Goal: Information Seeking & Learning: Understand process/instructions

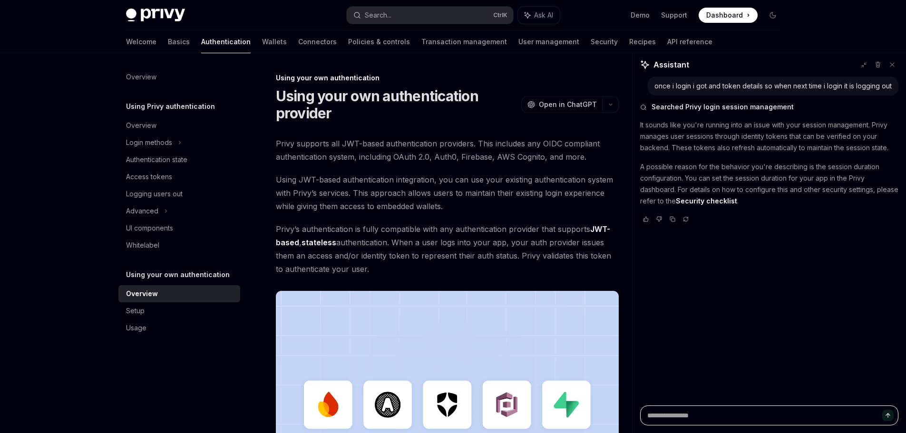
click at [701, 419] on textarea at bounding box center [769, 416] width 258 height 20
click at [146, 210] on div "Advanced" at bounding box center [142, 210] width 32 height 11
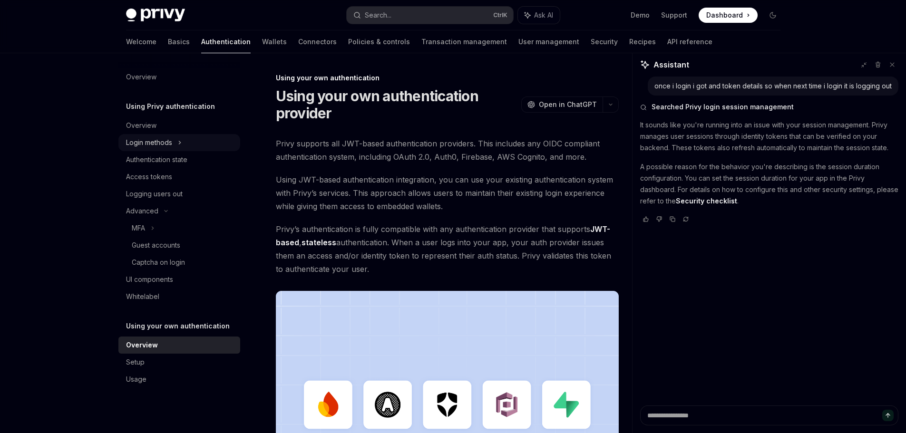
click at [155, 143] on div "Login methods" at bounding box center [149, 142] width 46 height 11
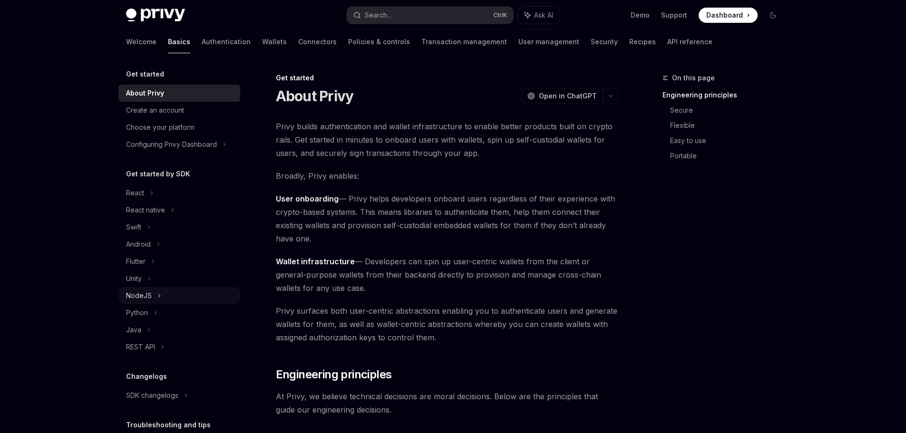
click at [138, 296] on div "NodeJS" at bounding box center [139, 295] width 26 height 11
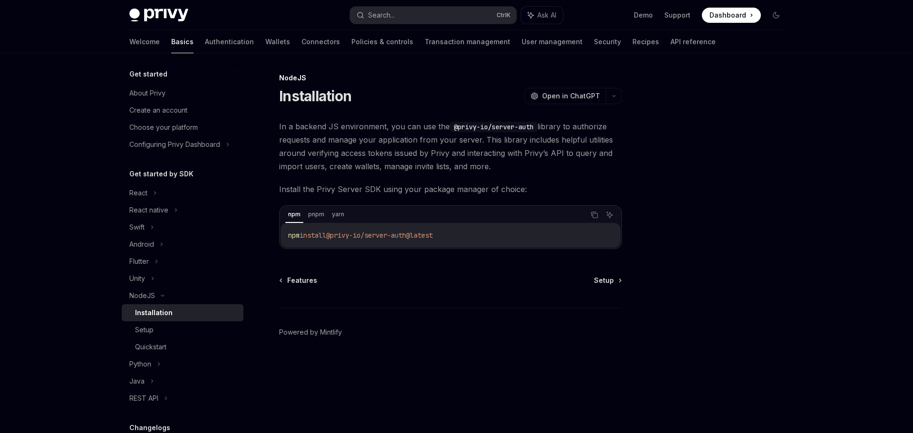
click at [141, 317] on div "Installation" at bounding box center [154, 312] width 38 height 11
click at [156, 336] on link "Setup" at bounding box center [183, 329] width 122 height 17
type textarea "*"
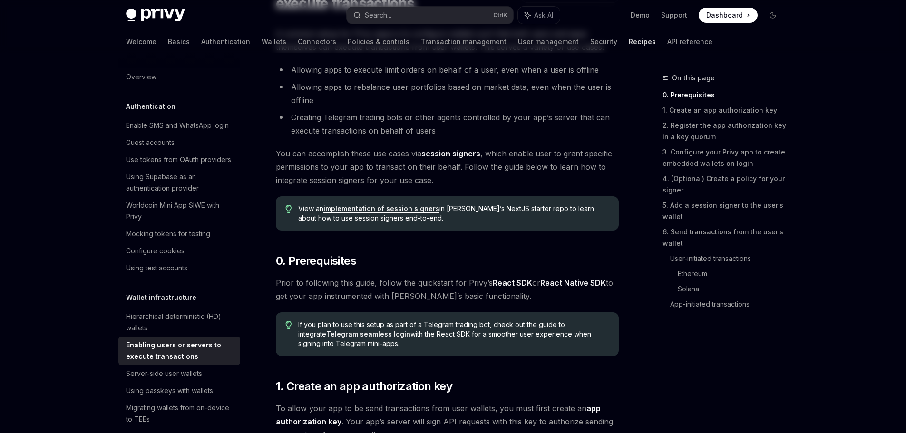
scroll to position [127, 0]
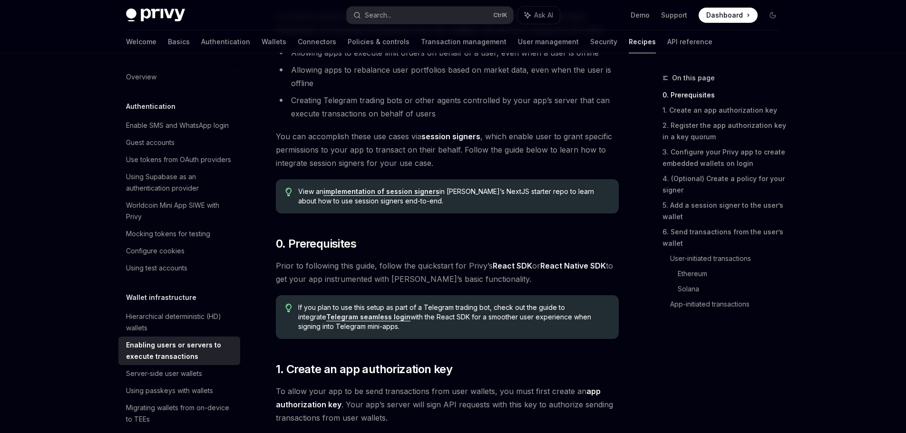
click at [375, 191] on link "implementation of session signers" at bounding box center [381, 191] width 116 height 9
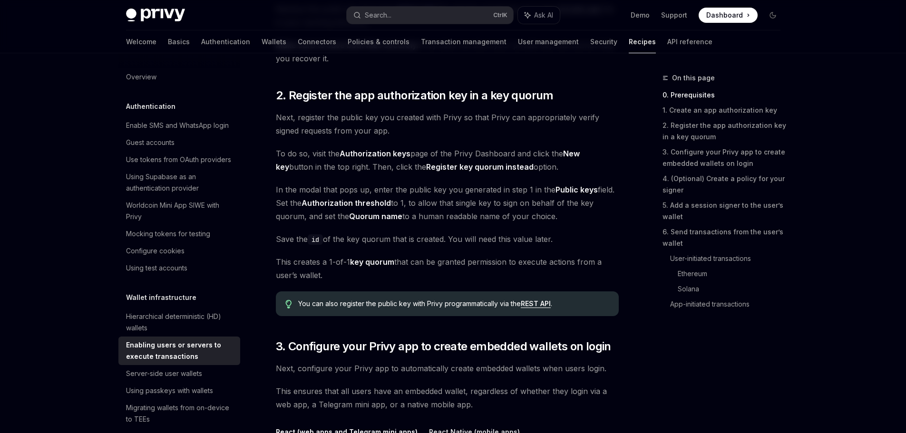
scroll to position [0, 0]
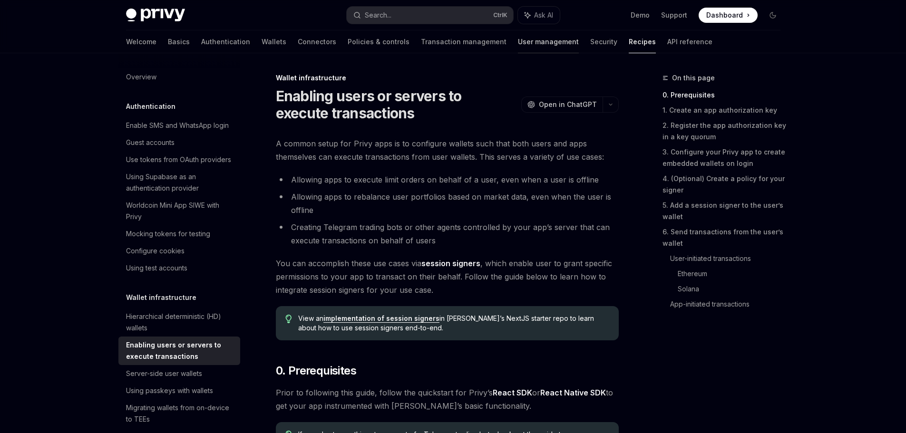
click at [518, 35] on link "User management" at bounding box center [548, 41] width 61 height 23
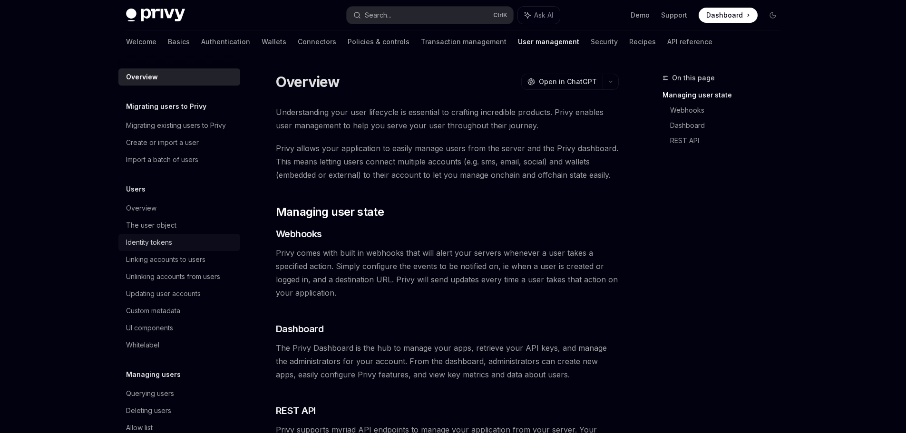
click at [157, 240] on div "Identity tokens" at bounding box center [149, 242] width 46 height 11
type textarea "*"
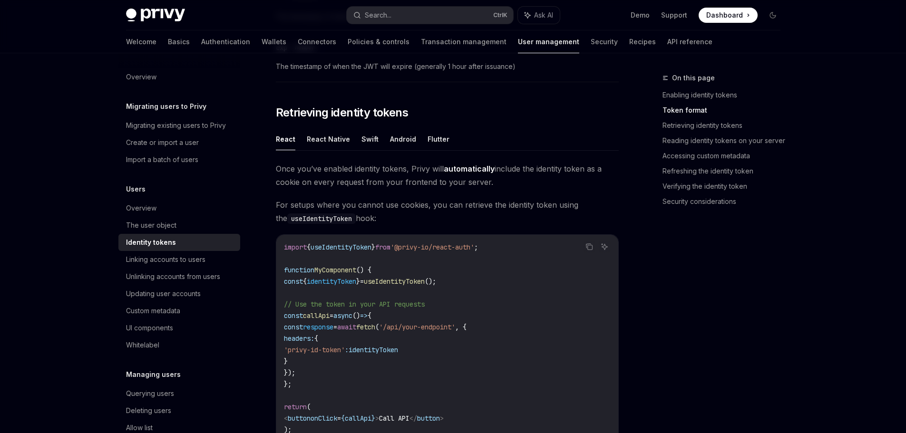
scroll to position [888, 0]
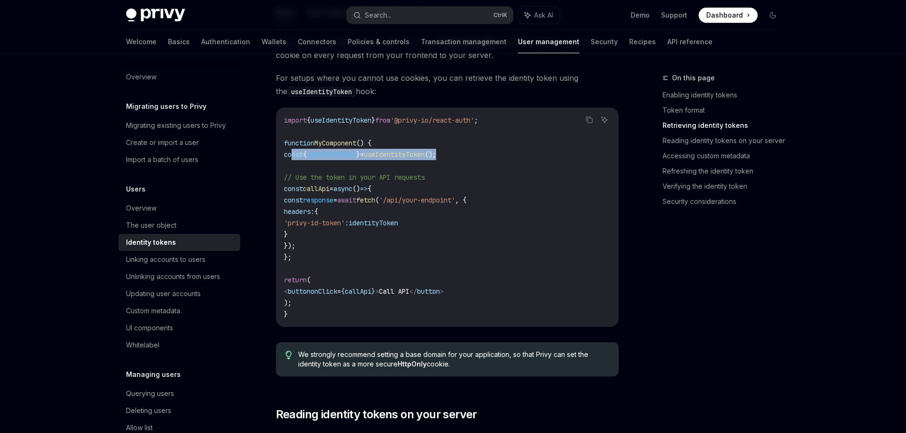
drag, startPoint x: 292, startPoint y: 155, endPoint x: 473, endPoint y: 155, distance: 181.2
click at [473, 155] on code "import { useIdentityToken } from '@privy-io/react-auth' ; function MyComponent …" at bounding box center [447, 217] width 327 height 205
copy span "const { identityToken } = useIdentityToken ();"
click at [342, 116] on code "import { useIdentityToken } from '@privy-io/react-auth' ; function MyComponent …" at bounding box center [447, 217] width 327 height 205
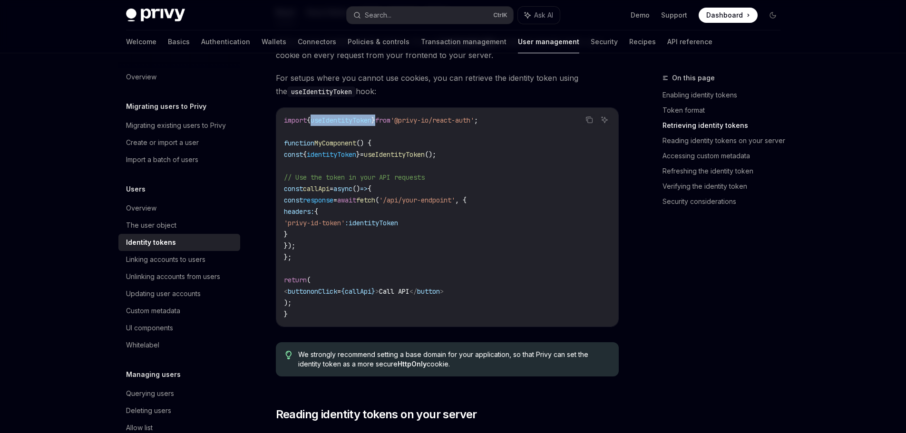
copy span "useIdentityToken"
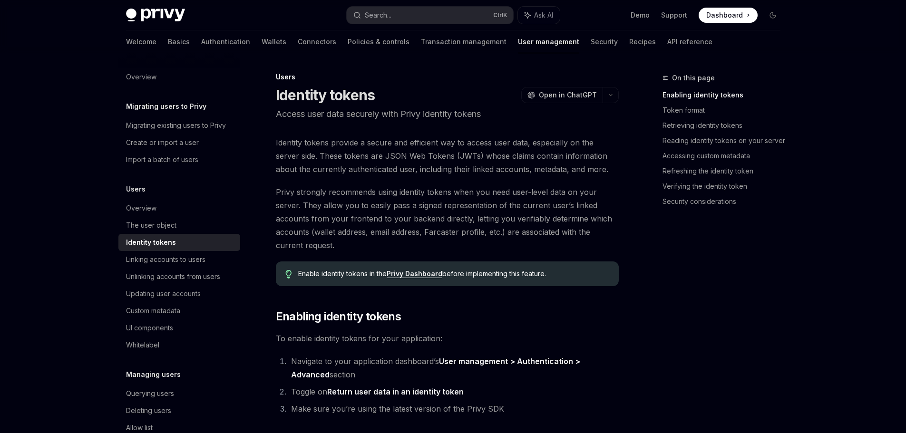
scroll to position [0, 0]
click at [565, 97] on span "Open in ChatGPT" at bounding box center [568, 96] width 58 height 10
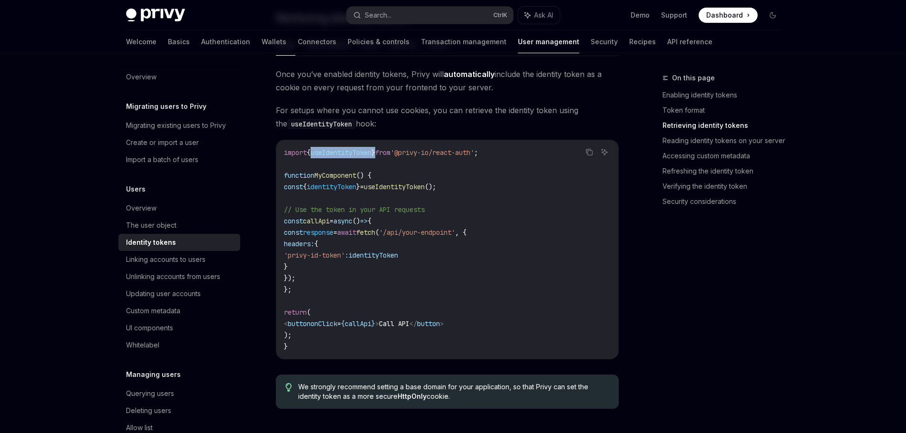
scroll to position [888, 0]
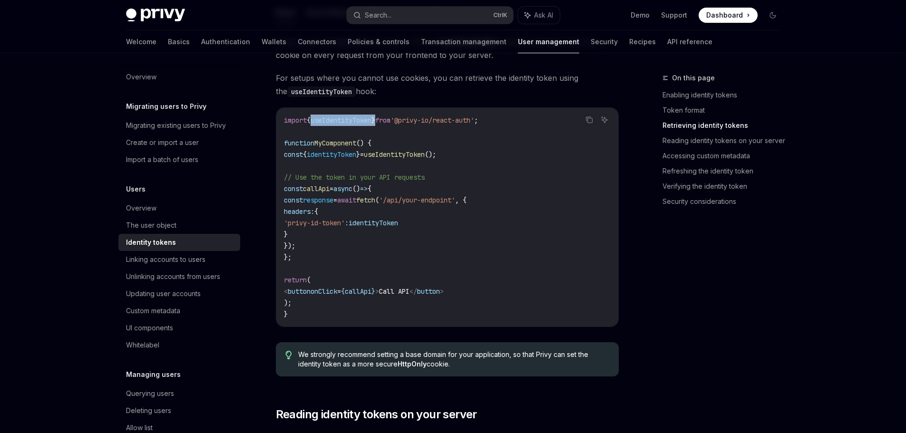
drag, startPoint x: 292, startPoint y: 191, endPoint x: 308, endPoint y: 253, distance: 63.6
click at [308, 253] on code "import { useIdentityToken } from '@privy-io/react-auth' ; function MyComponent …" at bounding box center [447, 217] width 327 height 205
copy code "const callApi = async () => { const response = await fetch ( '/api/your-endpoin…"
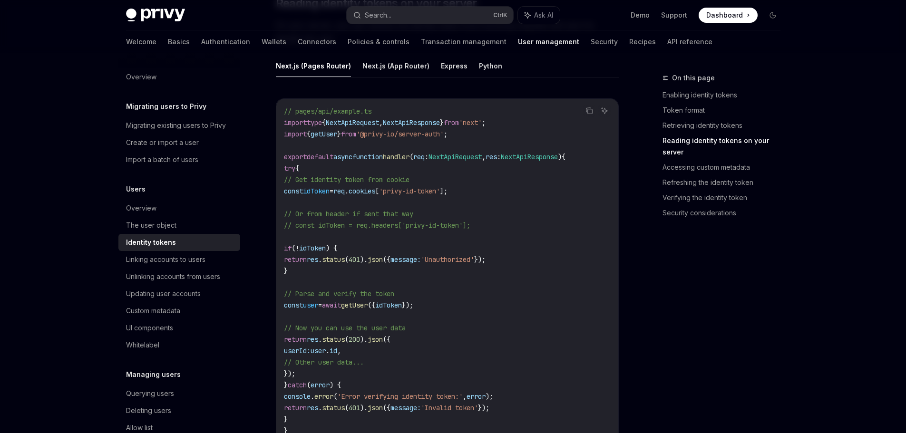
scroll to position [1268, 0]
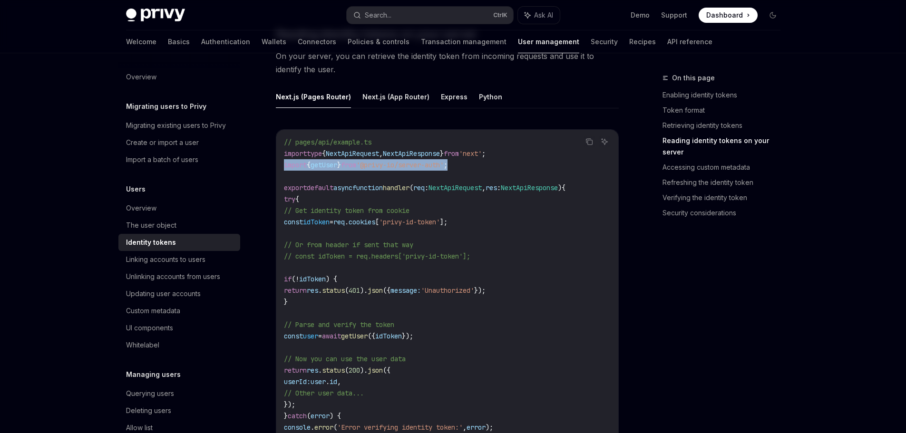
drag, startPoint x: 482, startPoint y: 166, endPoint x: 283, endPoint y: 165, distance: 199.3
click at [283, 165] on div "// pages/api/example.ts import type { NextApiRequest , NextApiResponse } from '…" at bounding box center [447, 302] width 342 height 344
copy span "import { getUser } from '@privy-io/server-auth' ;"
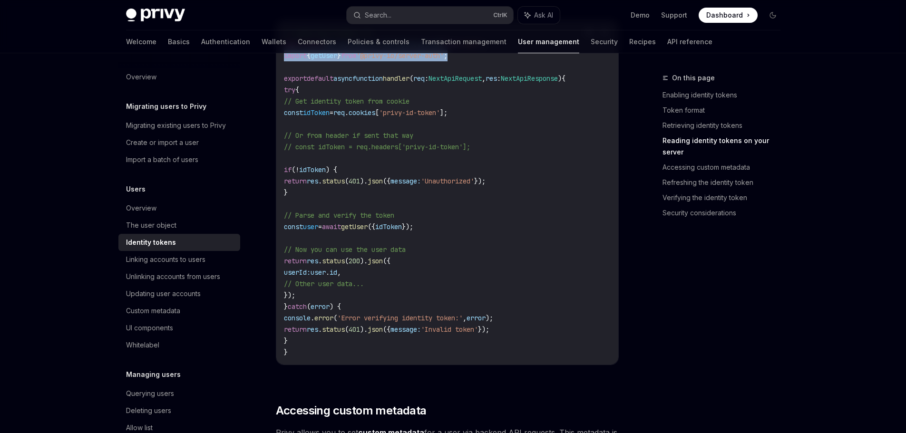
scroll to position [1395, 0]
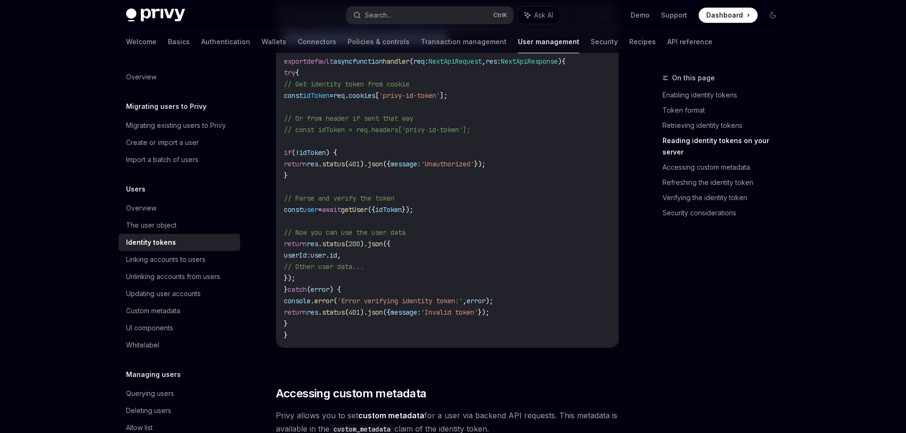
drag, startPoint x: 297, startPoint y: 211, endPoint x: 469, endPoint y: 213, distance: 172.2
click at [469, 213] on code "// pages/api/example.ts import type { NextApiRequest , NextApiResponse } from '…" at bounding box center [447, 175] width 327 height 331
copy span "const user = await getUser ({ idToken });"
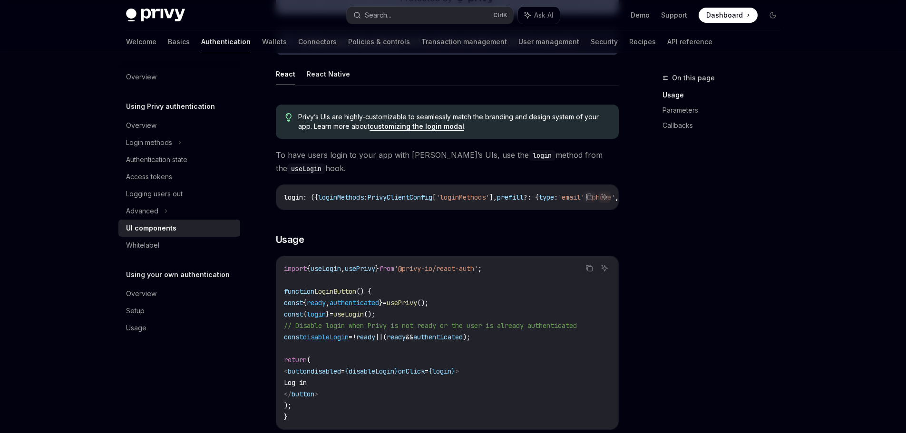
scroll to position [465, 0]
